Goal: Information Seeking & Learning: Understand process/instructions

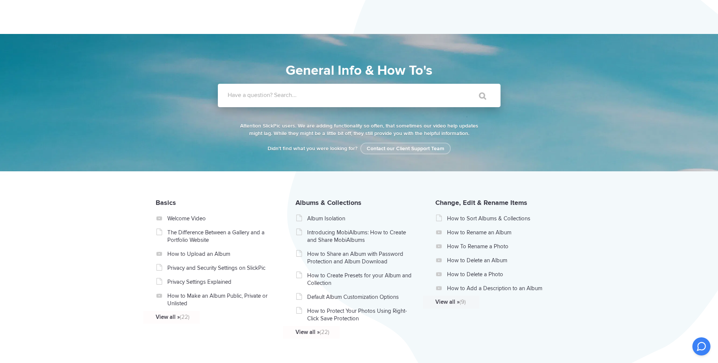
click at [321, 91] on label "Have a question? Search..." at bounding box center [369, 95] width 283 height 8
click at [321, 91] on input "Have a question? Search..." at bounding box center [344, 95] width 252 height 23
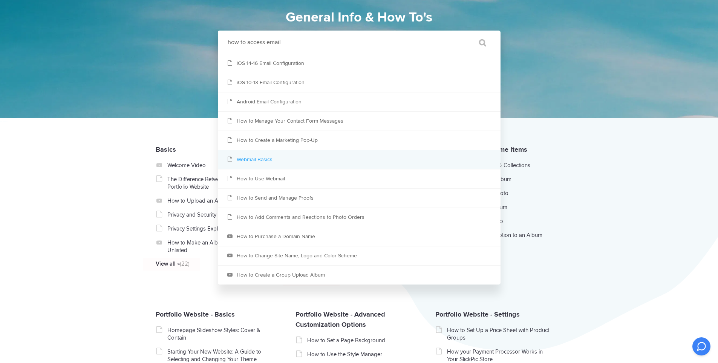
scroll to position [55, 0]
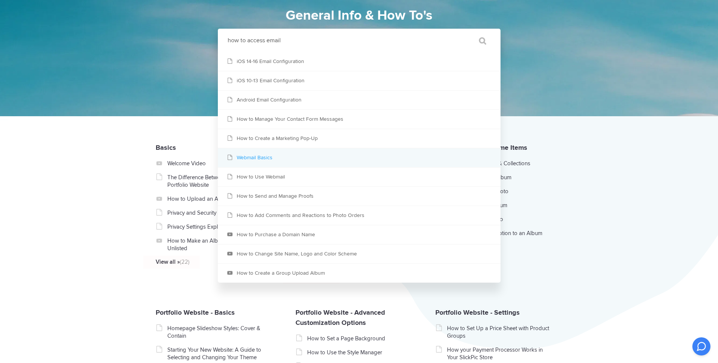
type input "how to access email"
click at [256, 156] on link "Webmail Basics" at bounding box center [359, 157] width 283 height 19
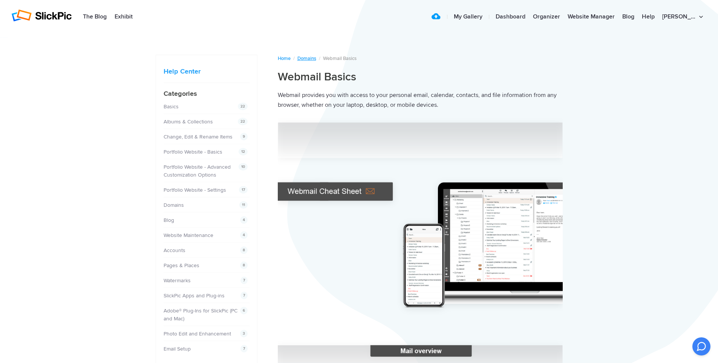
click at [308, 57] on link "Domains" at bounding box center [306, 58] width 19 height 6
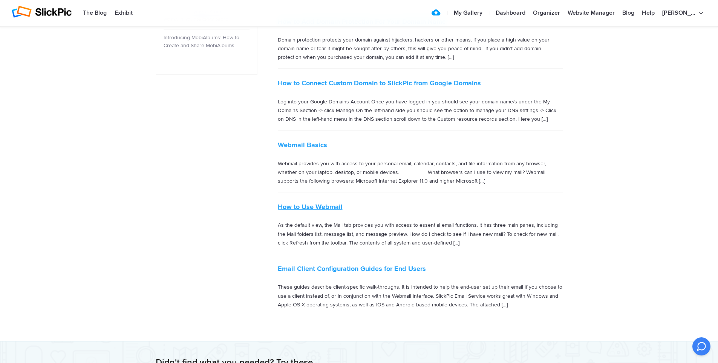
scroll to position [444, 0]
click at [320, 205] on link "How to Use Webmail" at bounding box center [310, 205] width 65 height 8
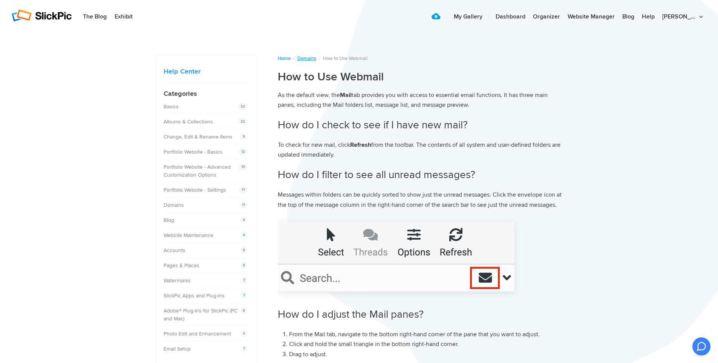
click at [309, 58] on link "Domains" at bounding box center [306, 58] width 19 height 6
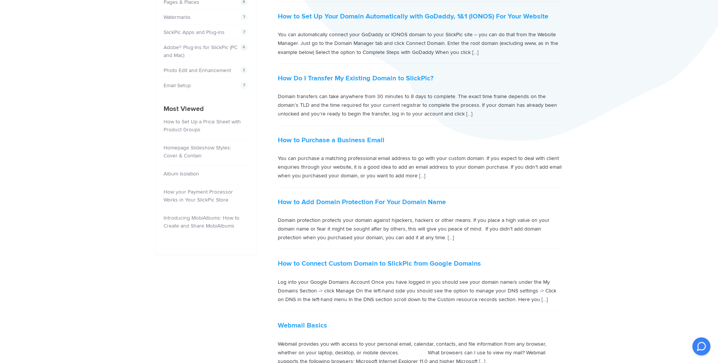
scroll to position [263, 0]
click at [329, 140] on link "How to Purchase a Business Email" at bounding box center [331, 139] width 107 height 8
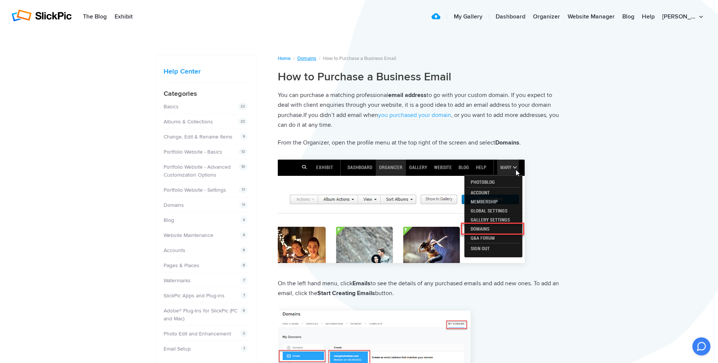
click at [303, 57] on link "Domains" at bounding box center [306, 58] width 19 height 6
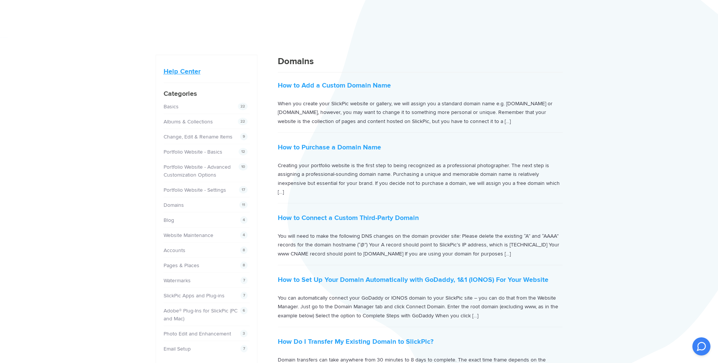
click at [183, 70] on link "Help Center" at bounding box center [182, 71] width 37 height 8
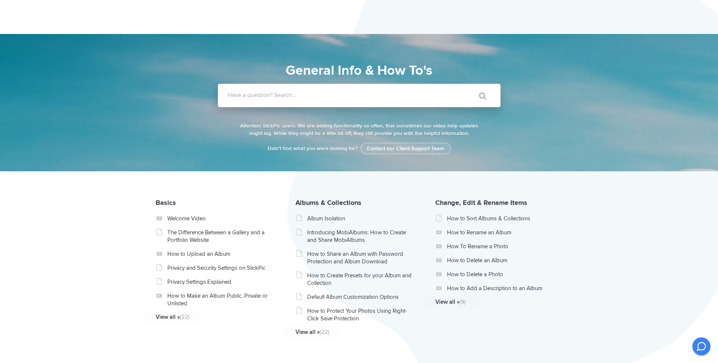
click at [365, 91] on label "Have a question? Search..." at bounding box center [369, 95] width 283 height 8
click at [365, 91] on input "Have a question? Search..." at bounding box center [344, 95] width 252 height 23
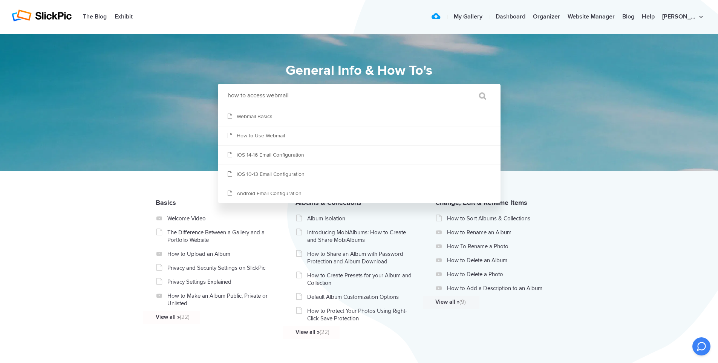
type input "how to access webmail"
click at [463, 87] on input "" at bounding box center [479, 96] width 32 height 18
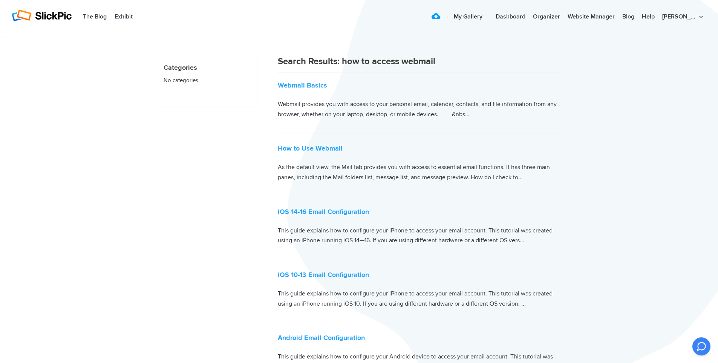
click at [306, 85] on link "Webmail Basics" at bounding box center [302, 85] width 49 height 8
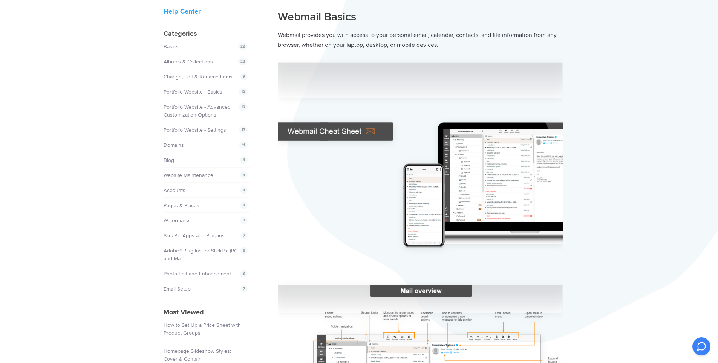
scroll to position [60, 0]
click at [517, 181] on img at bounding box center [420, 154] width 285 height 185
click at [337, 128] on img at bounding box center [420, 154] width 285 height 185
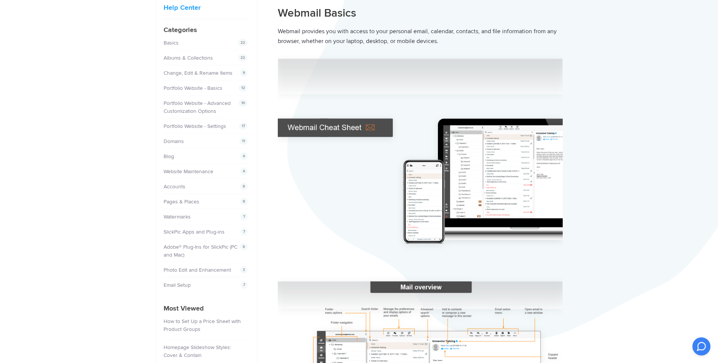
scroll to position [64, 0]
click at [189, 285] on link "Email Setup" at bounding box center [178, 284] width 27 height 6
